Goal: Communication & Community: Answer question/provide support

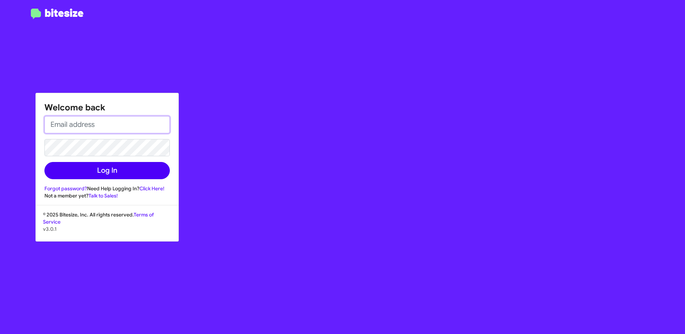
type input "[EMAIL_ADDRESS][DOMAIN_NAME]"
click at [101, 176] on button "Log In" at bounding box center [106, 170] width 125 height 17
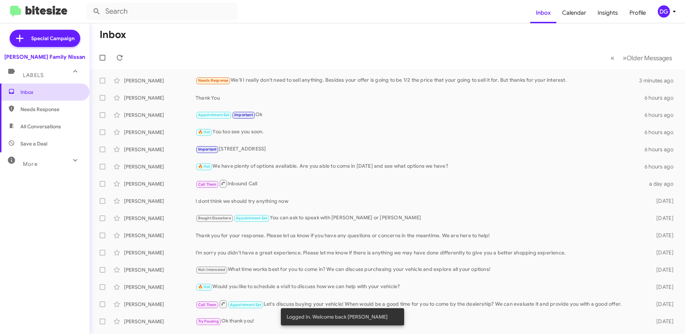
click at [36, 91] on span "Inbox" at bounding box center [50, 92] width 61 height 7
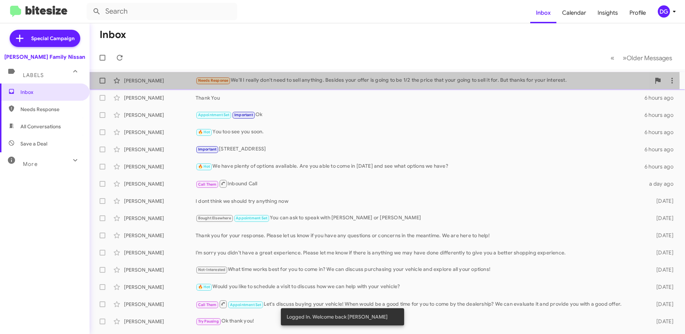
click at [300, 82] on div "Needs Response We'll I really don't need to sell anything. Besides your offer i…" at bounding box center [423, 80] width 455 height 8
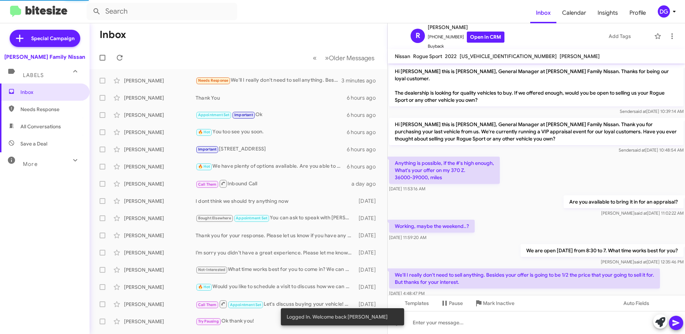
scroll to position [9, 0]
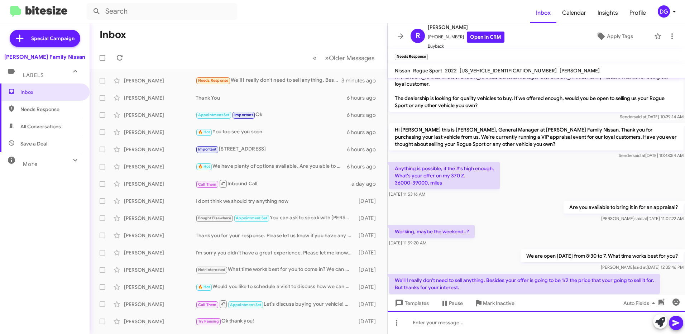
click at [420, 320] on div at bounding box center [536, 322] width 297 height 23
click at [474, 324] on div "I completely understand," at bounding box center [536, 322] width 297 height 23
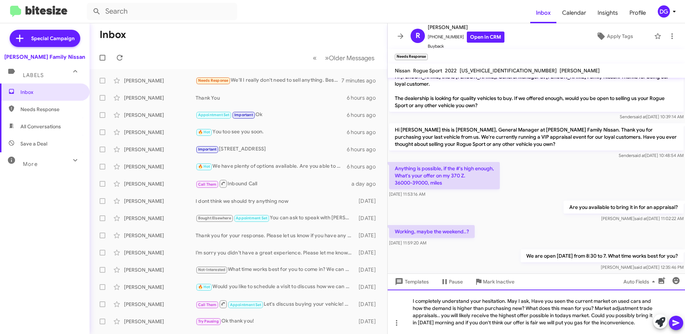
click at [451, 324] on div "I completely understand your hesitation. May I ask, Have you seen the current m…" at bounding box center [536, 312] width 297 height 44
click at [677, 321] on icon at bounding box center [676, 323] width 9 height 9
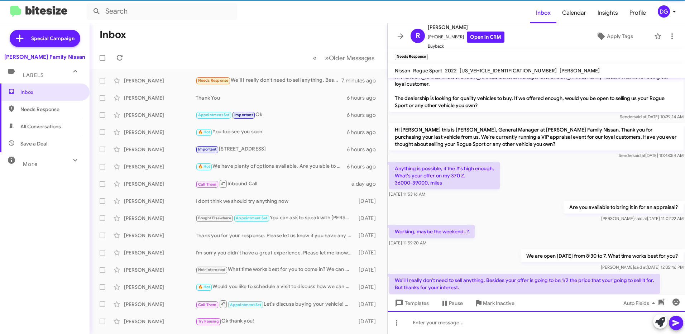
scroll to position [71, 0]
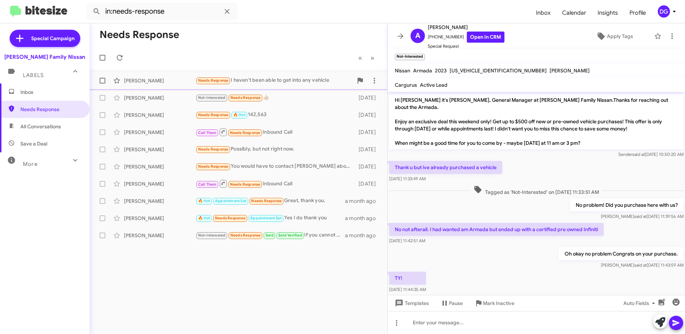
click at [138, 79] on div "[PERSON_NAME]" at bounding box center [160, 80] width 72 height 7
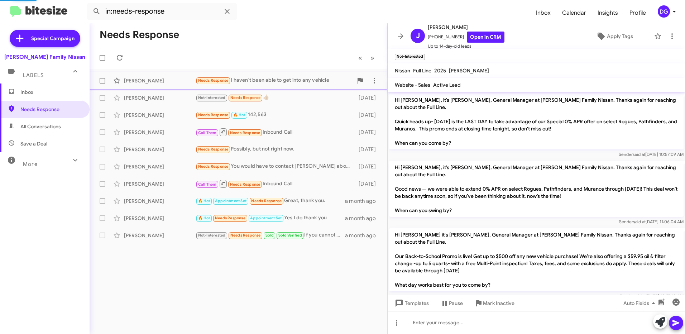
scroll to position [50, 0]
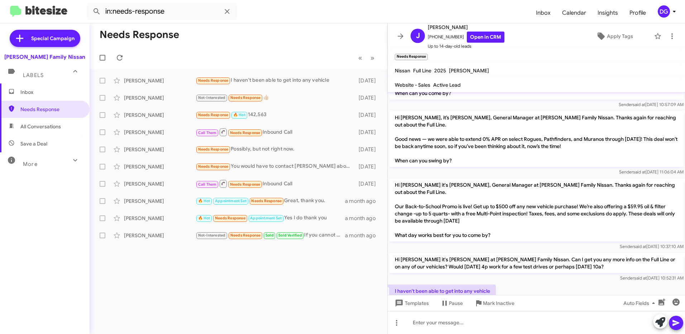
click at [40, 89] on span "Inbox" at bounding box center [50, 92] width 61 height 7
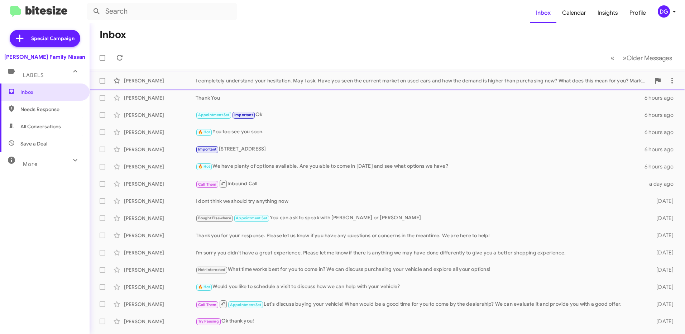
click at [265, 79] on div "I completely understand your hesitation. May I ask, Have you seen the current m…" at bounding box center [423, 80] width 455 height 7
